Goal: Task Accomplishment & Management: Use online tool/utility

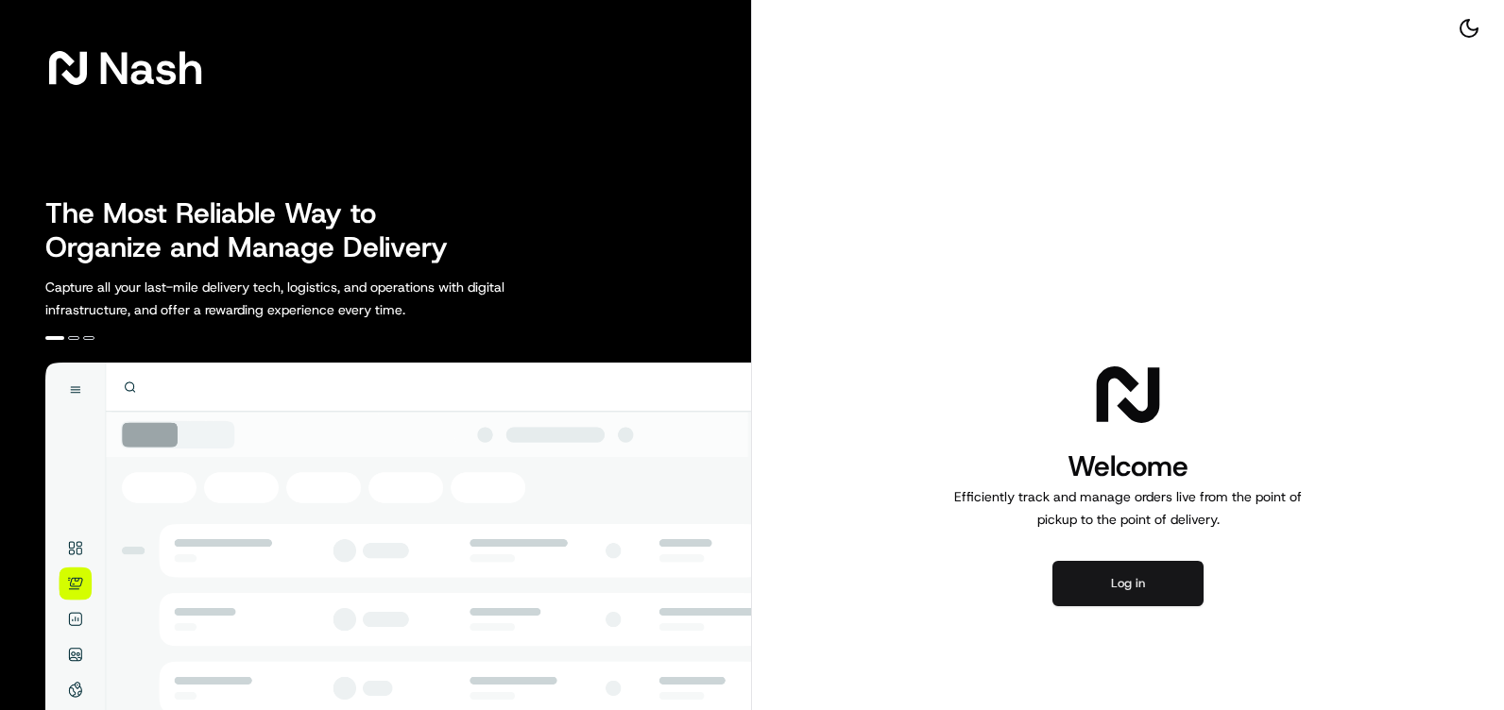
click at [1183, 576] on button "Log in" at bounding box center [1127, 583] width 151 height 45
click at [1126, 573] on button "Log in" at bounding box center [1127, 583] width 151 height 45
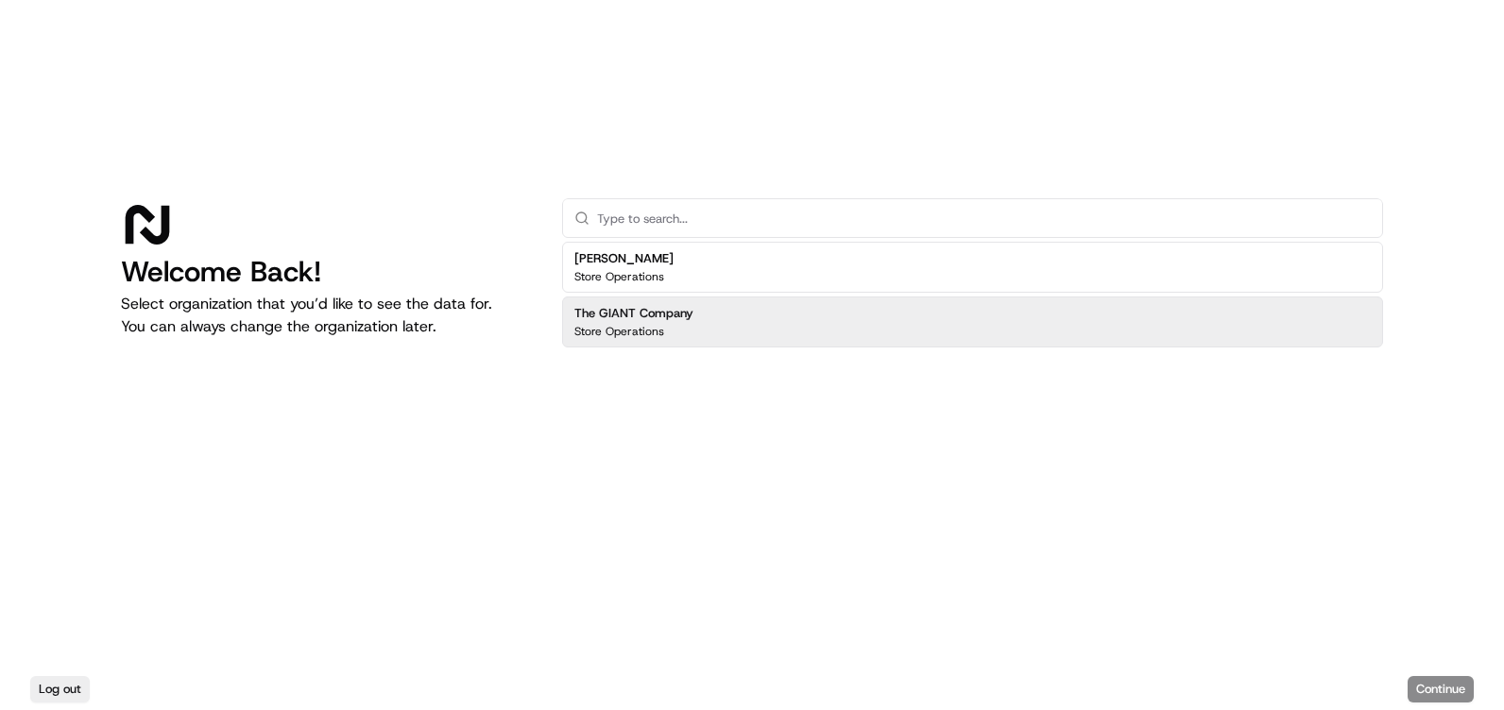
click at [742, 310] on div "The GIANT Company Store Operations" at bounding box center [972, 322] width 821 height 51
click at [1456, 677] on button "Continue" at bounding box center [1441, 689] width 66 height 26
